Goal: Information Seeking & Learning: Learn about a topic

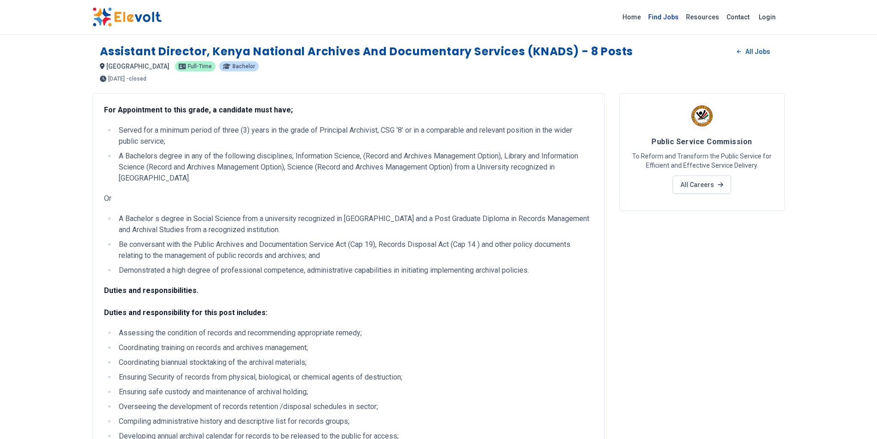
click at [660, 19] on link "Find Jobs" at bounding box center [664, 17] width 38 height 15
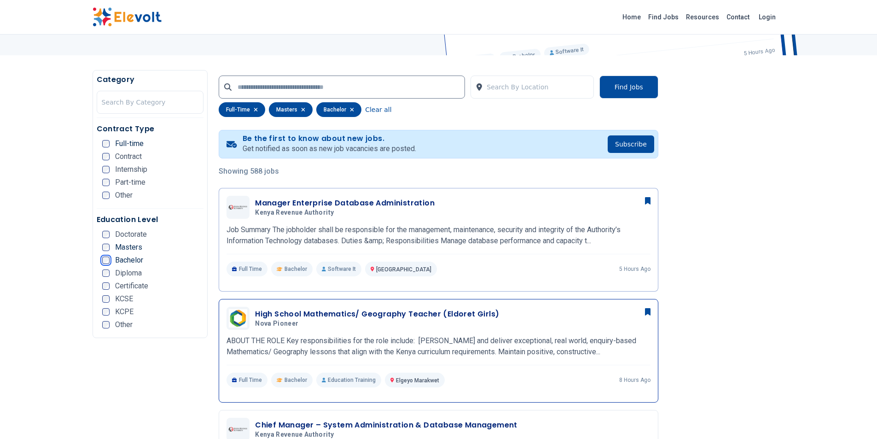
scroll to position [138, 0]
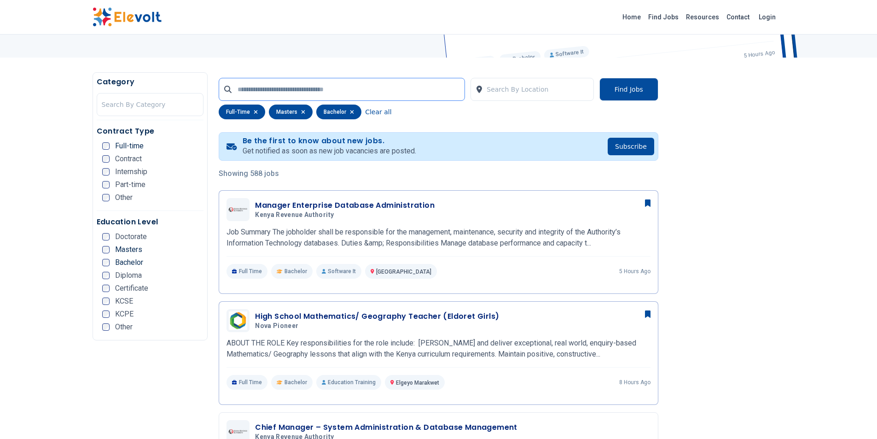
click at [359, 84] on input "text" at bounding box center [342, 89] width 246 height 23
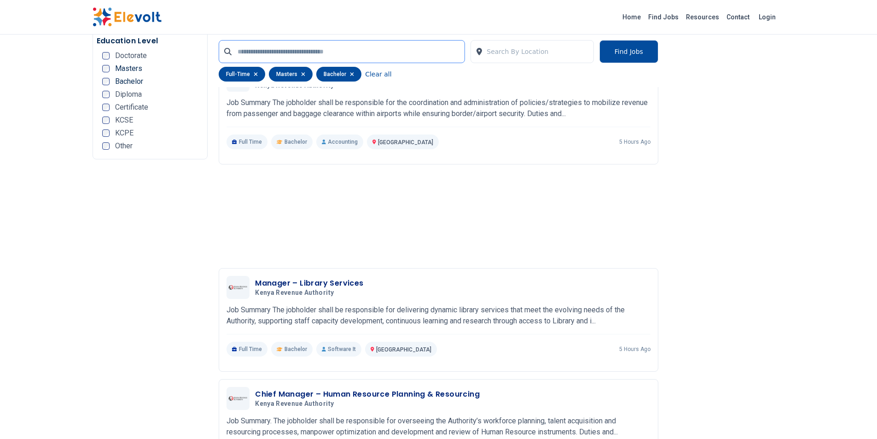
scroll to position [2026, 0]
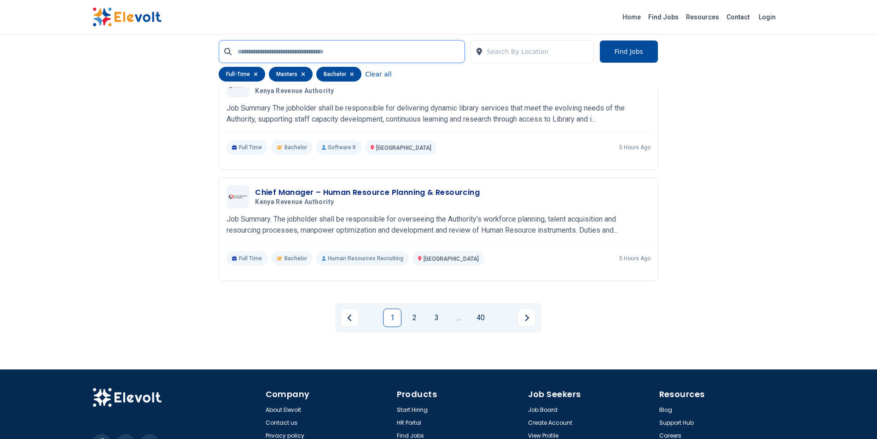
click at [316, 48] on input "text" at bounding box center [342, 51] width 246 height 23
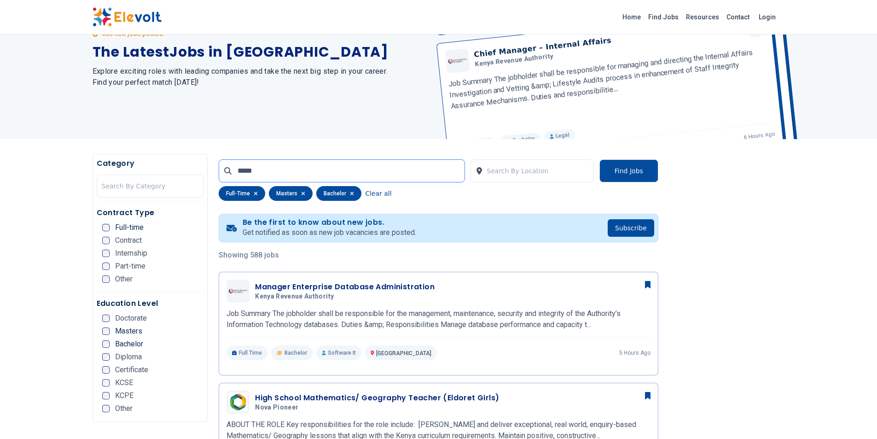
scroll to position [0, 0]
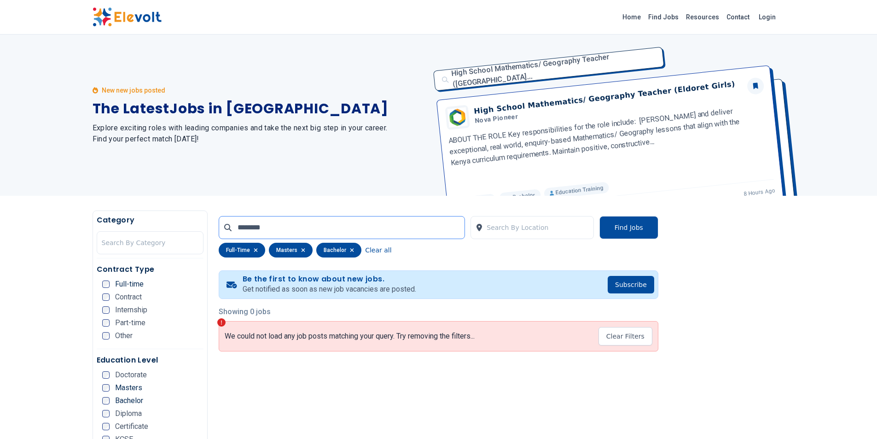
type input "*********"
